Goal: Communication & Community: Answer question/provide support

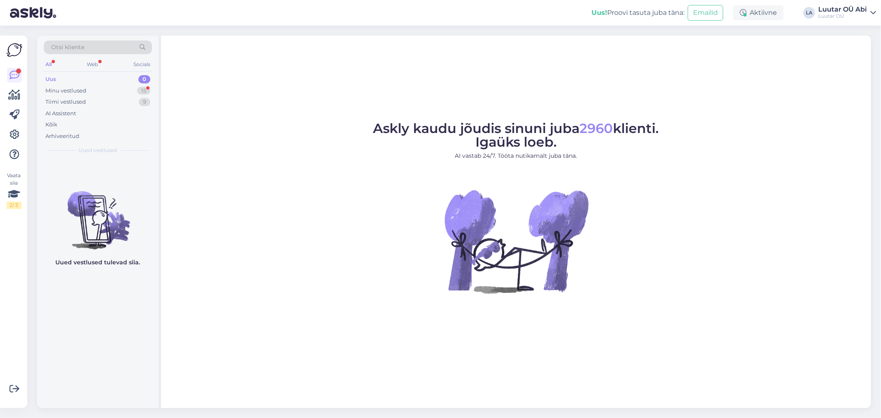
click at [129, 83] on div "Uus 0" at bounding box center [98, 80] width 108 height 12
click at [127, 93] on div "Minu vestlused 15" at bounding box center [98, 91] width 108 height 12
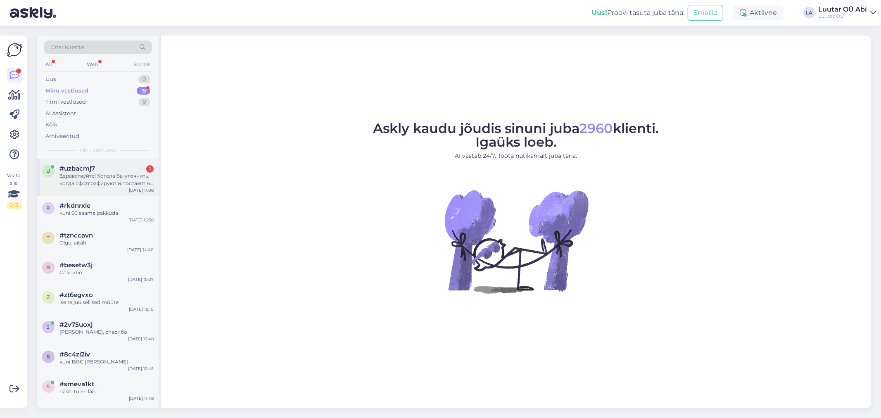
click at [133, 179] on div "Здравствуйте! Хотела бы уточнить, когда сфотграфируют и поставят на продажу мои…" at bounding box center [107, 179] width 94 height 15
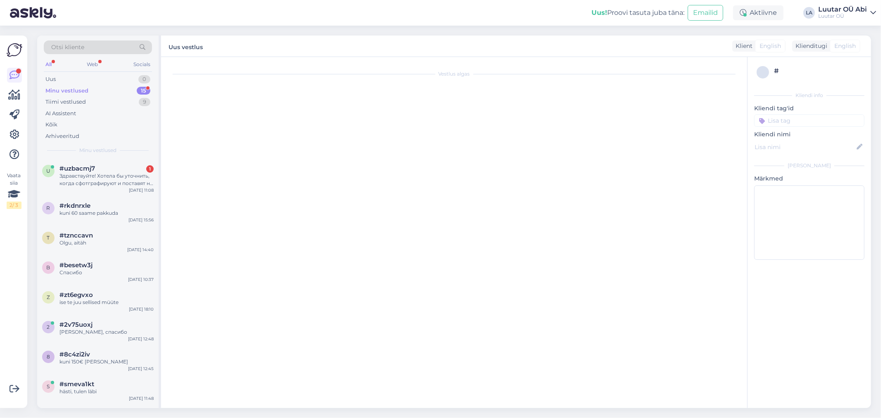
scroll to position [244, 0]
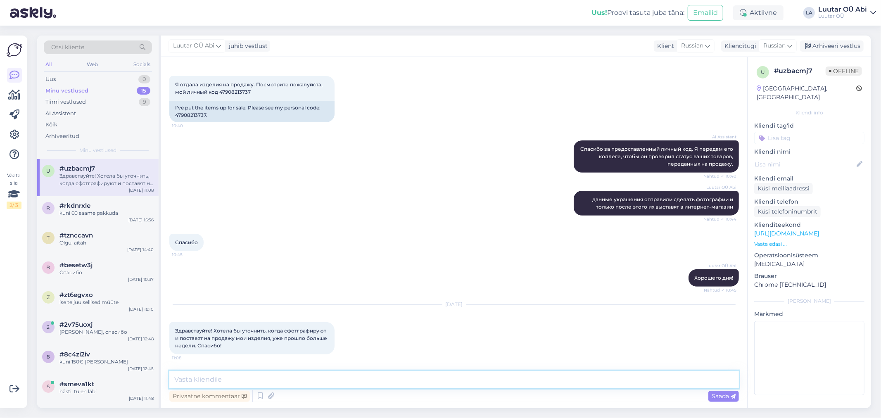
click at [334, 375] on textarea at bounding box center [454, 379] width 570 height 17
type textarea "Здравствуйте!"
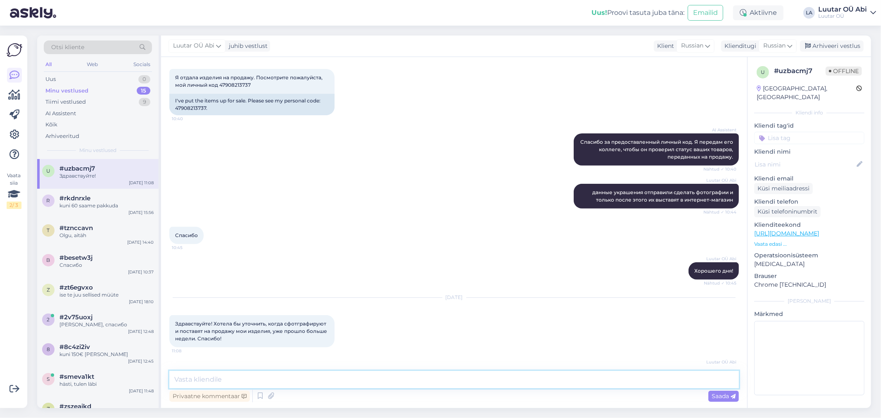
scroll to position [279, 0]
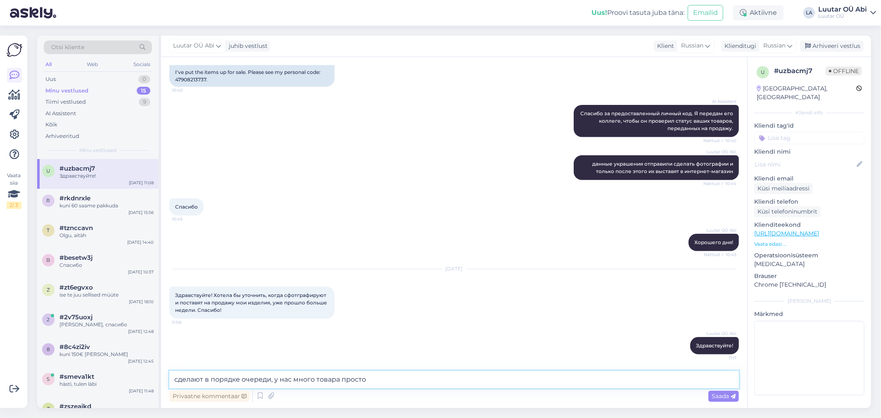
type textarea "сделают в порядке очереди, у нас много товара просто"
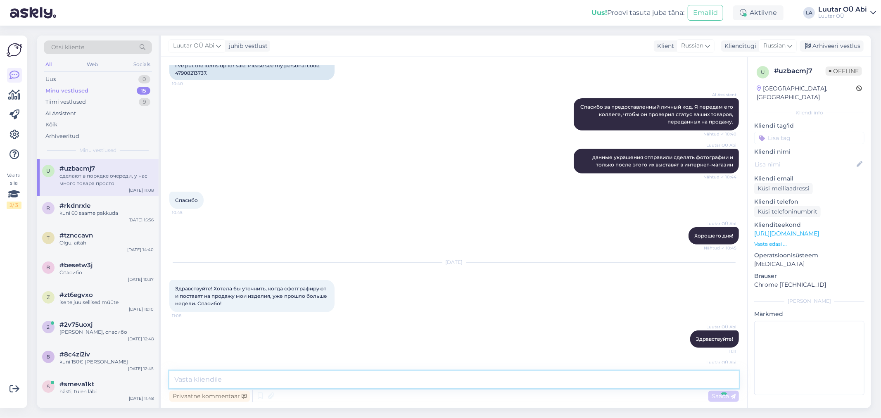
scroll to position [315, 0]
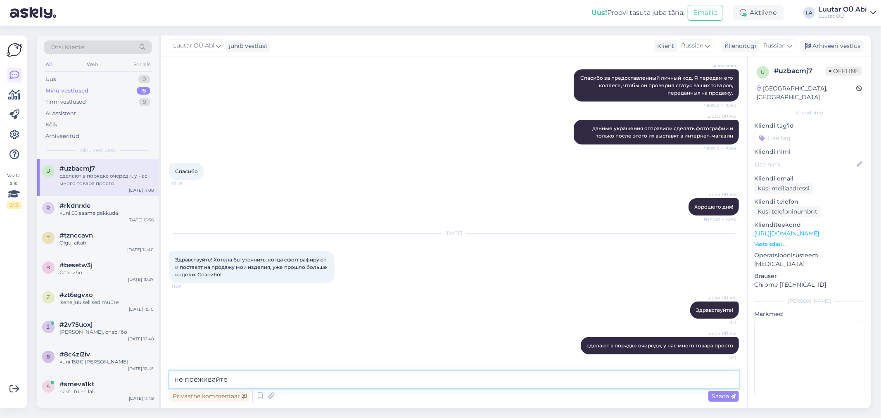
click at [187, 375] on textarea "не преживайте" at bounding box center [454, 379] width 570 height 17
type textarea "не переживайте"
click at [236, 378] on textarea "не переживайте" at bounding box center [454, 379] width 570 height 17
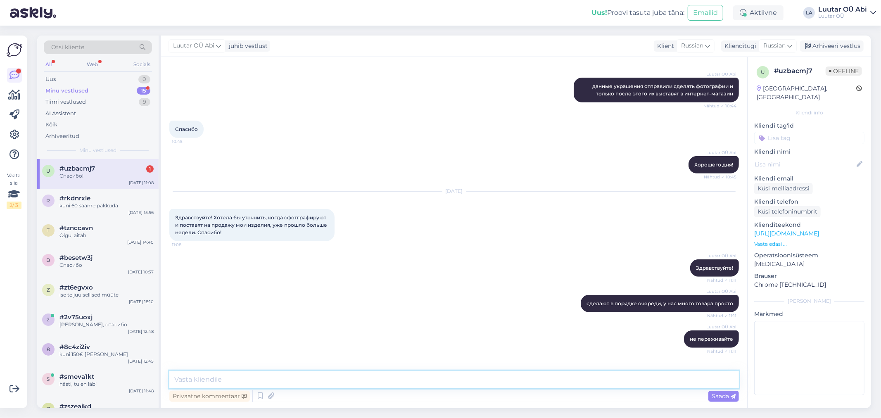
scroll to position [386, 0]
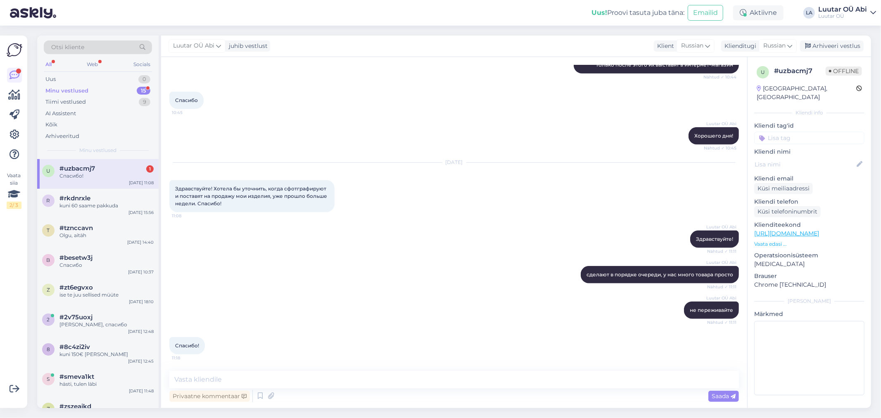
click at [333, 276] on div "Luutar OÜ [PERSON_NAME] сделают в порядке очереди, у нас много товара просто Nä…" at bounding box center [454, 275] width 570 height 36
